Goal: Information Seeking & Learning: Learn about a topic

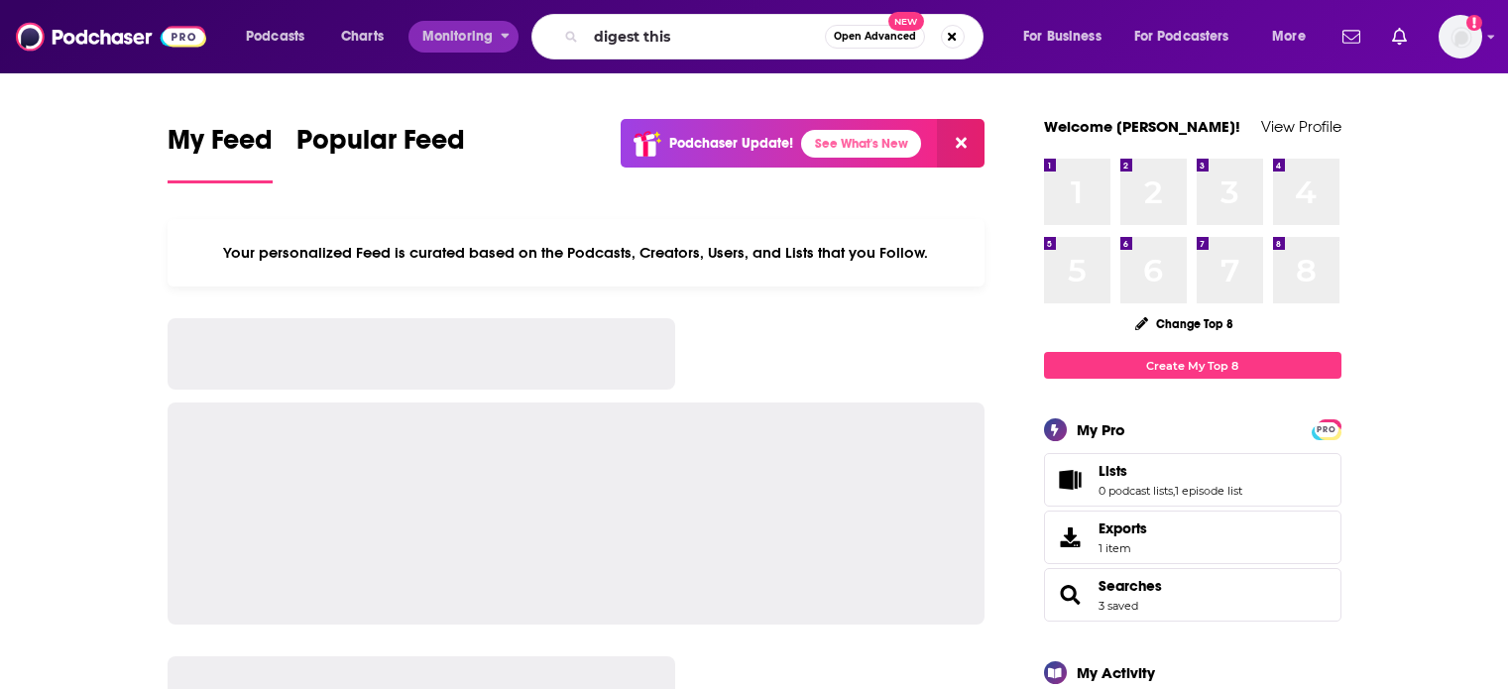
type input "digest this"
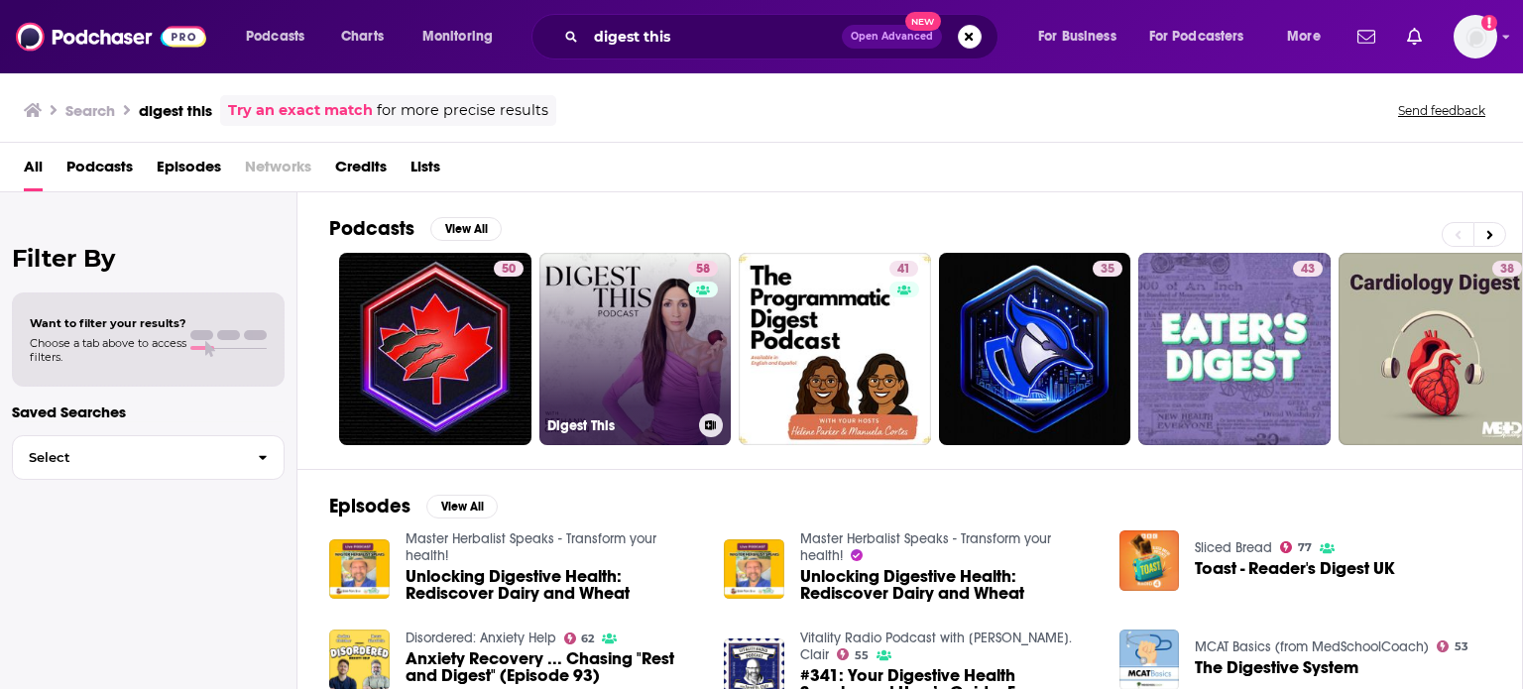
click at [662, 326] on link "58 Digest This" at bounding box center [635, 349] width 192 height 192
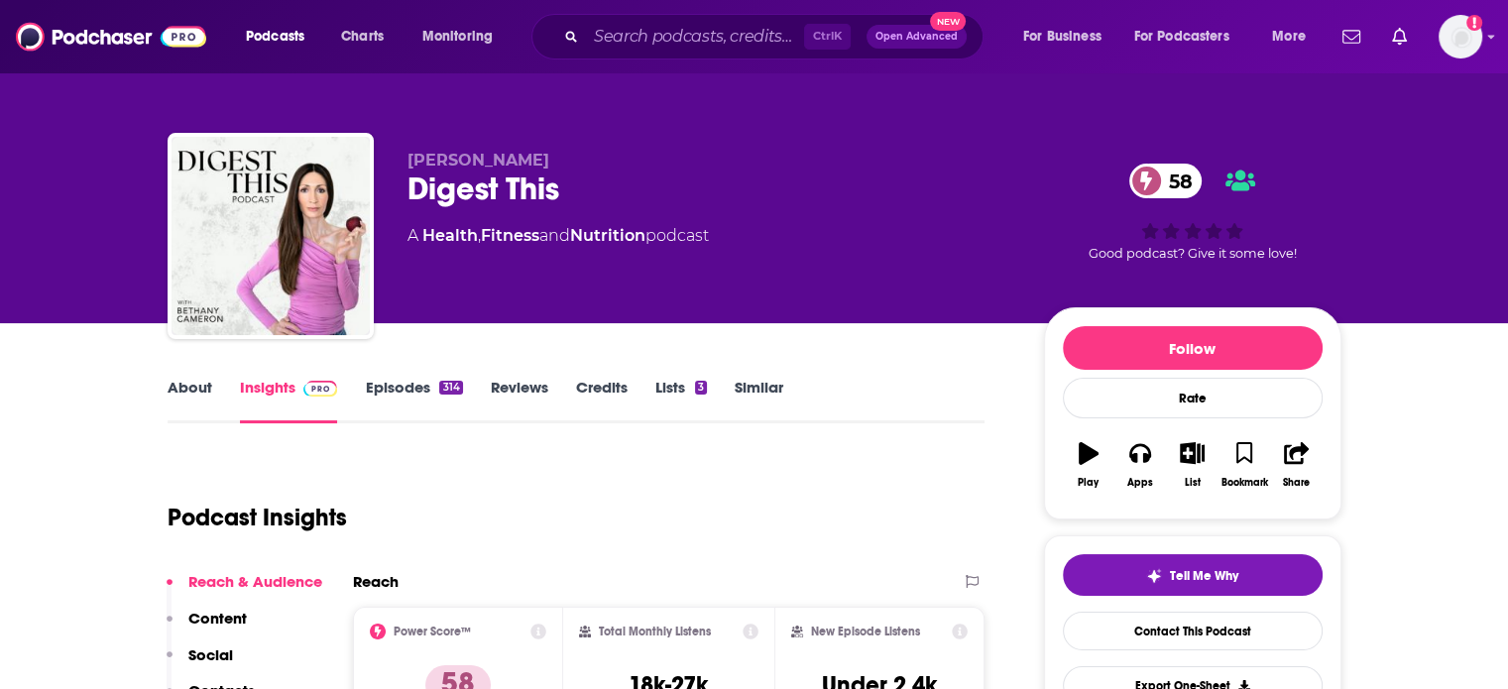
scroll to position [87, 0]
